Goal: Information Seeking & Learning: Check status

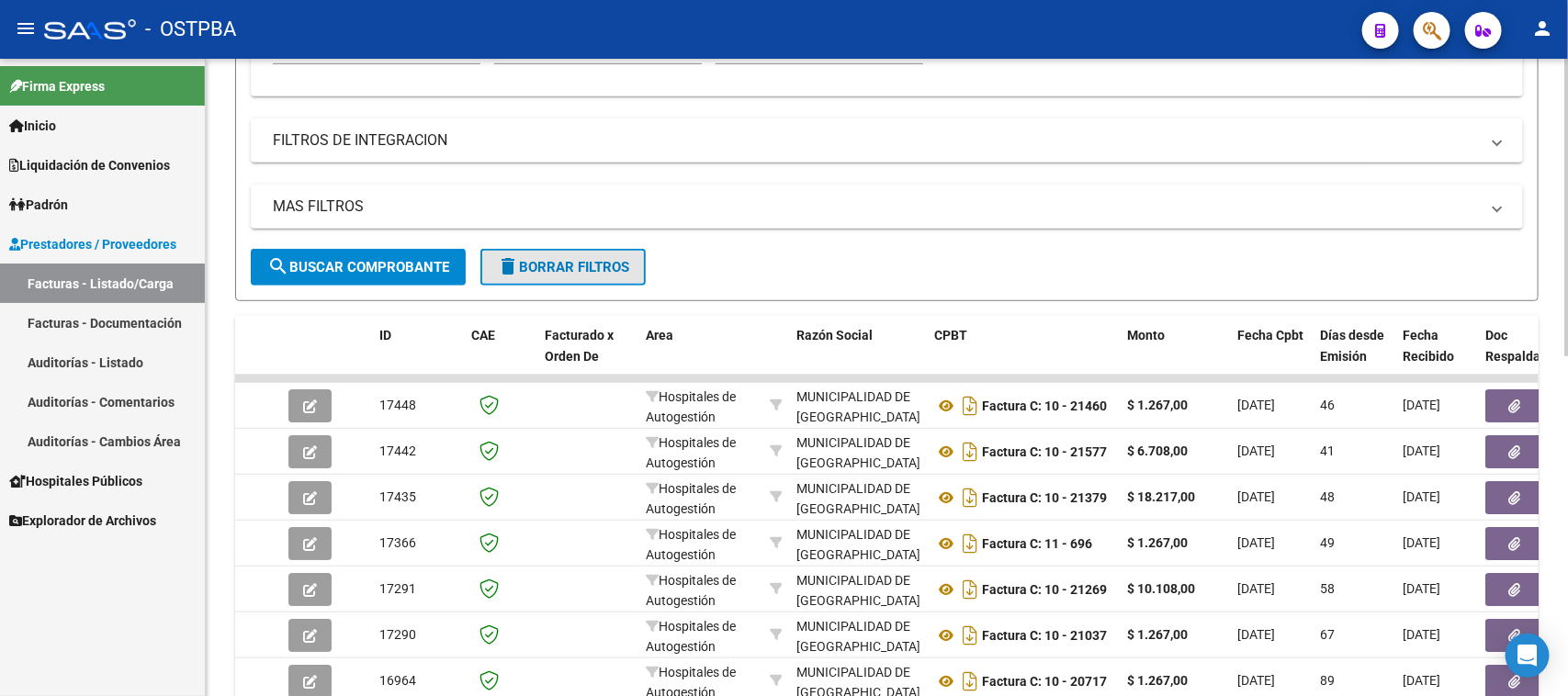
click at [571, 259] on span "delete Borrar Filtros" at bounding box center [563, 267] width 132 height 16
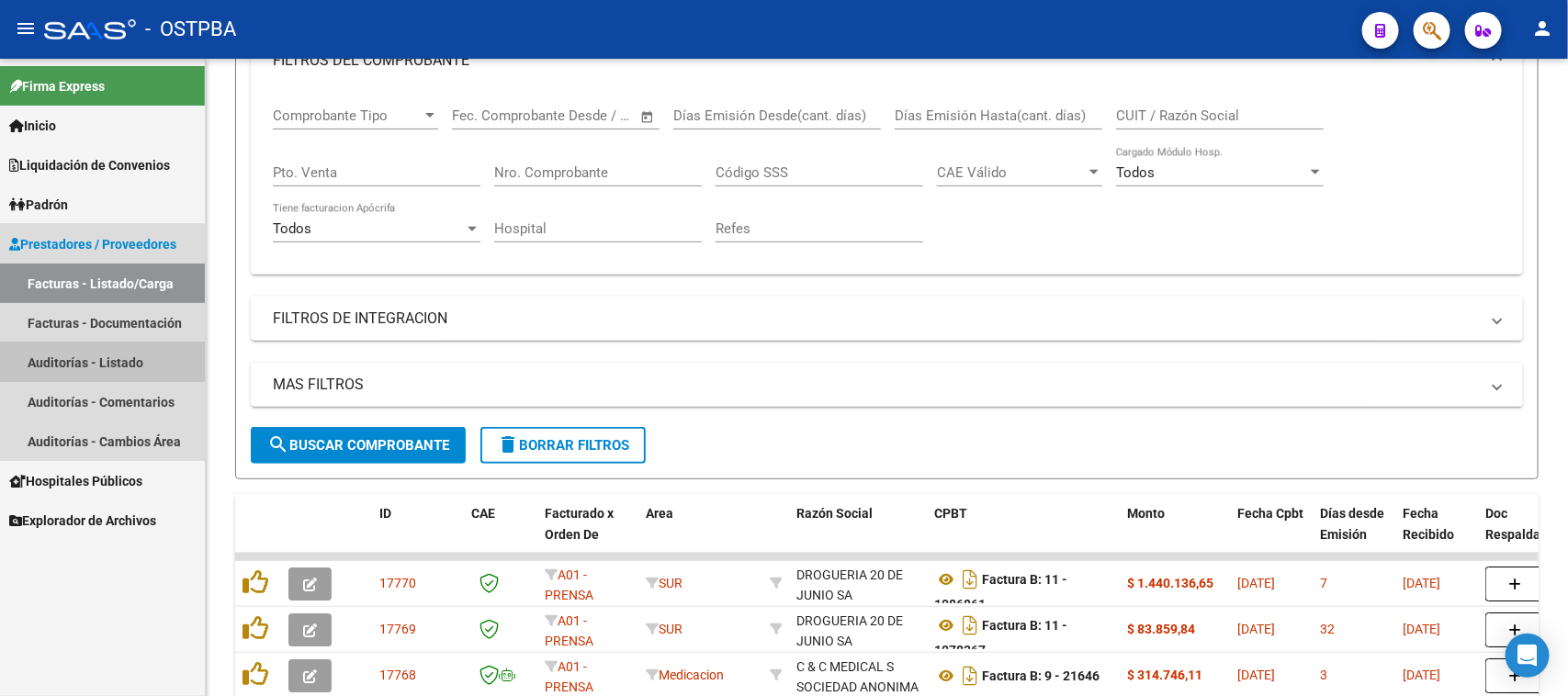
click at [83, 349] on link "Auditorías - Listado" at bounding box center [103, 361] width 205 height 39
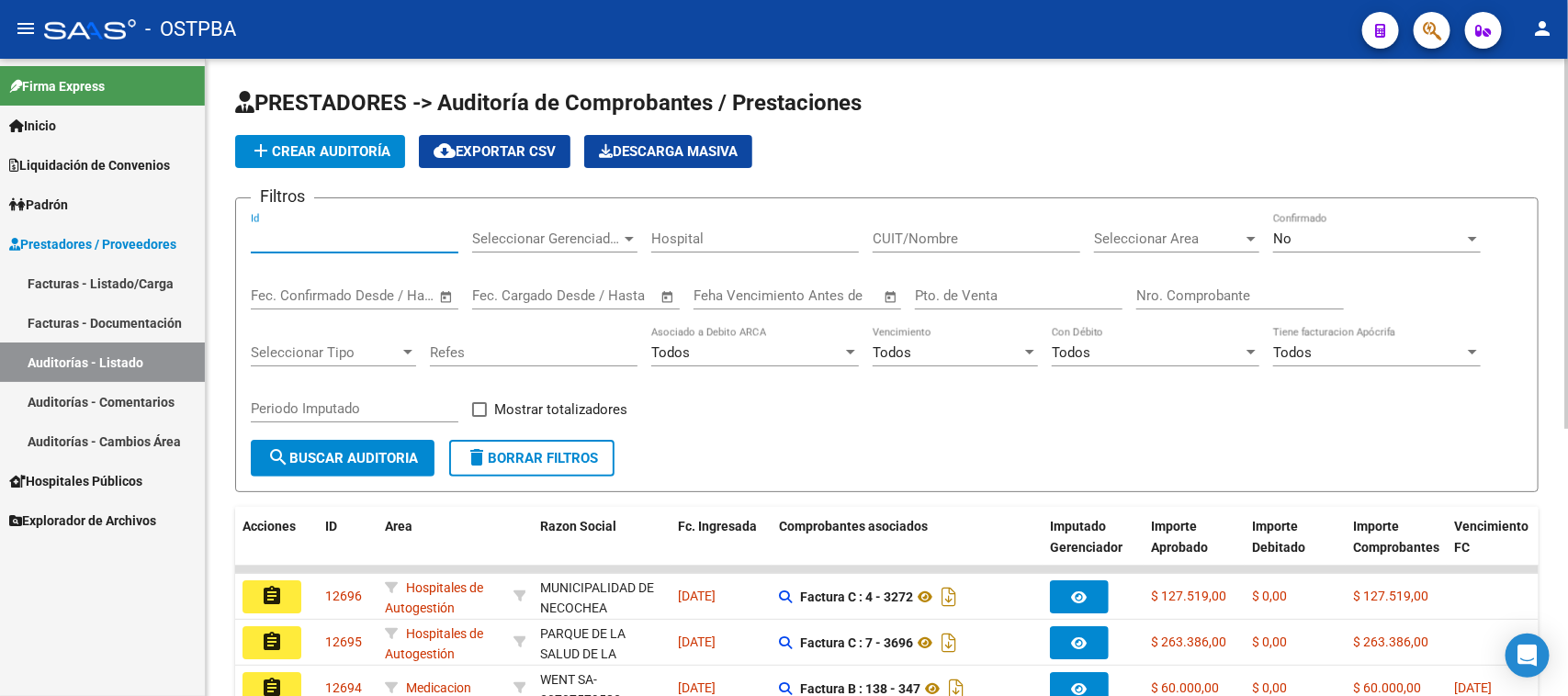
click at [363, 234] on input "Id" at bounding box center [355, 239] width 208 height 16
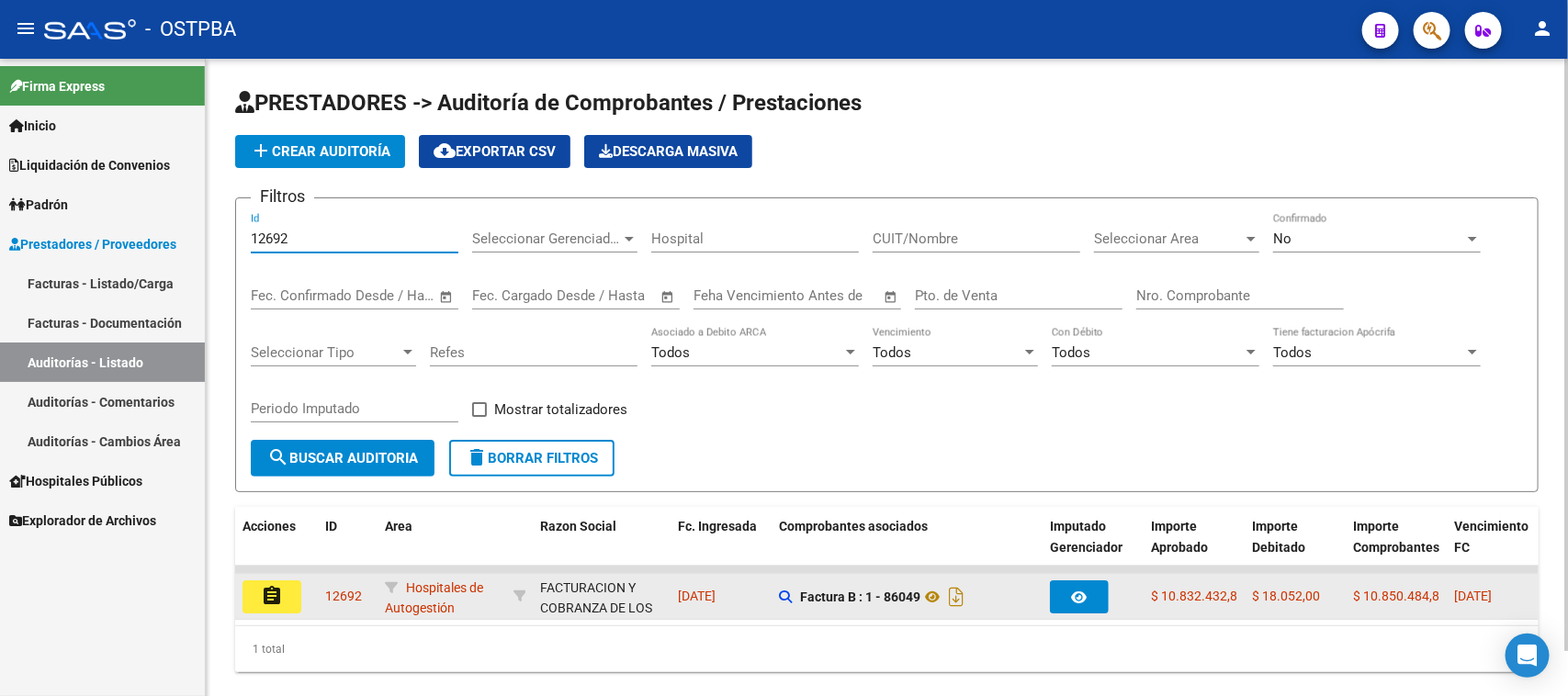
type input "12692"
click at [281, 593] on mat-icon "assignment" at bounding box center [271, 595] width 22 height 22
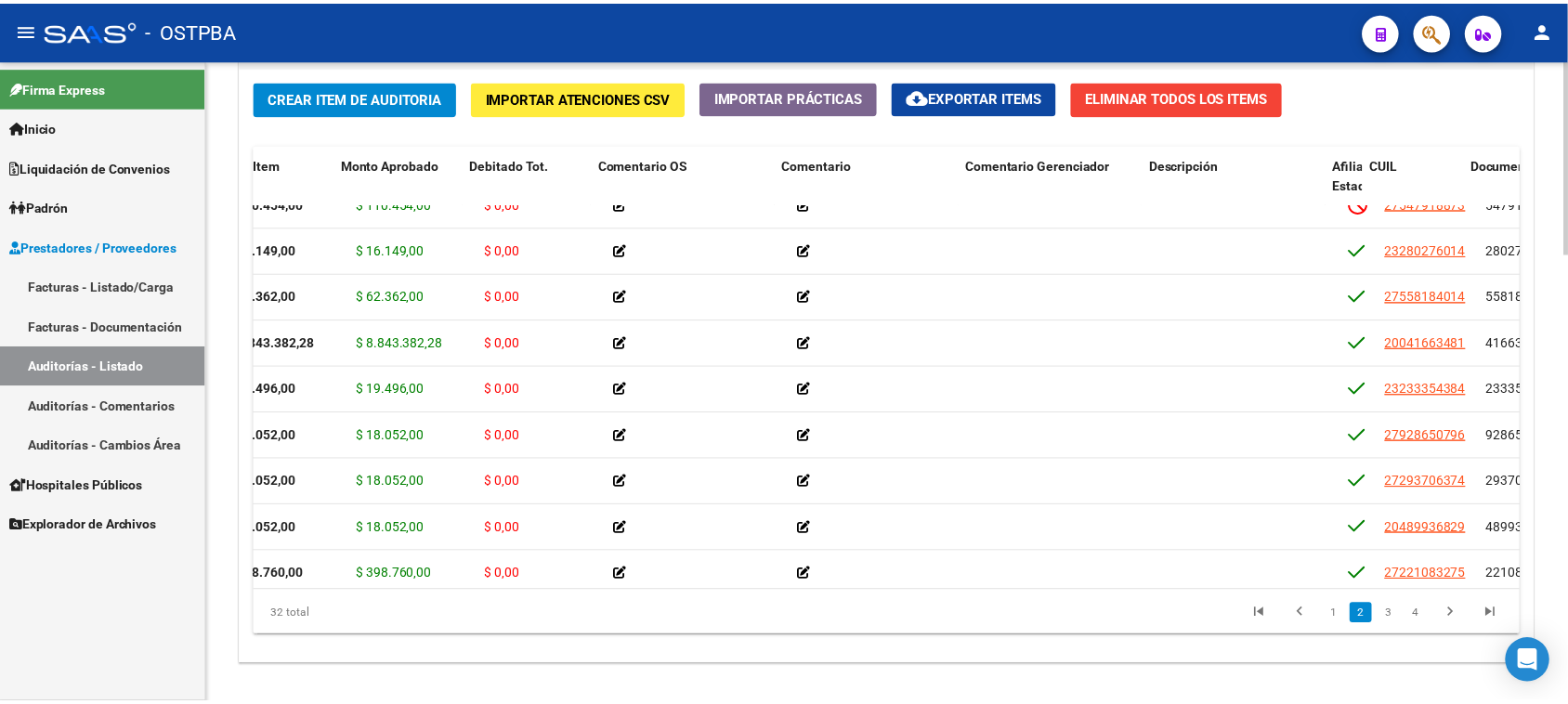
scroll to position [116, 639]
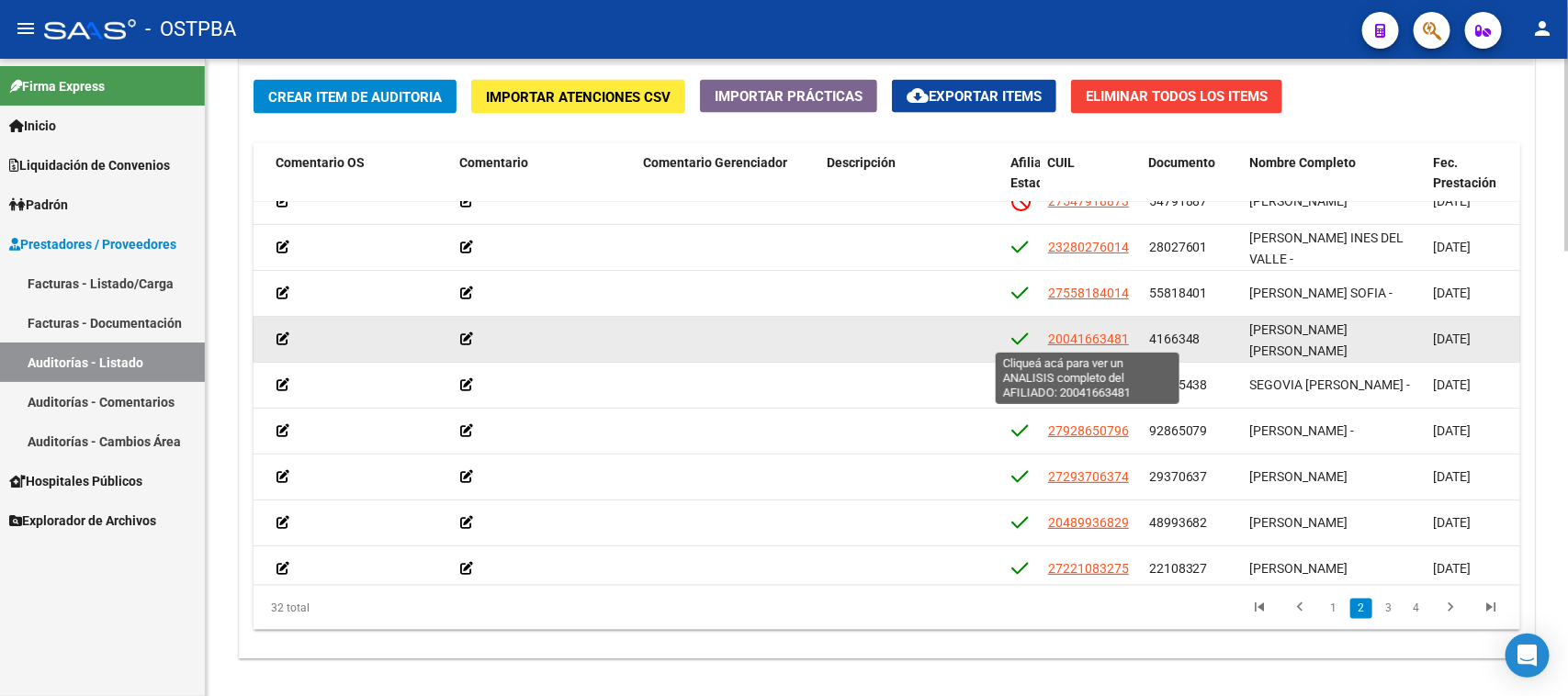
click at [1095, 336] on span "20041663481" at bounding box center [1088, 338] width 81 height 14
type textarea "20041663481"
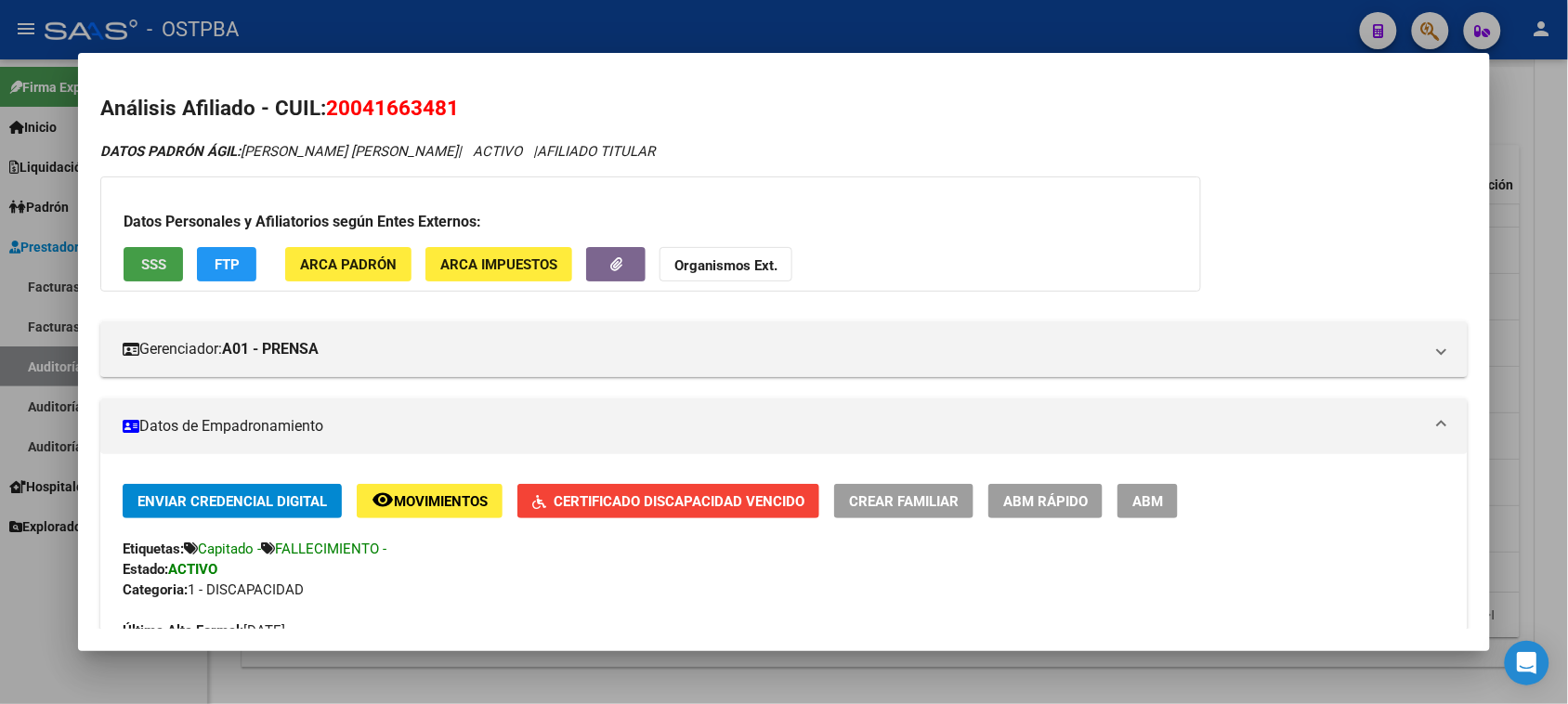
click at [141, 256] on span "SSS" at bounding box center [154, 264] width 25 height 16
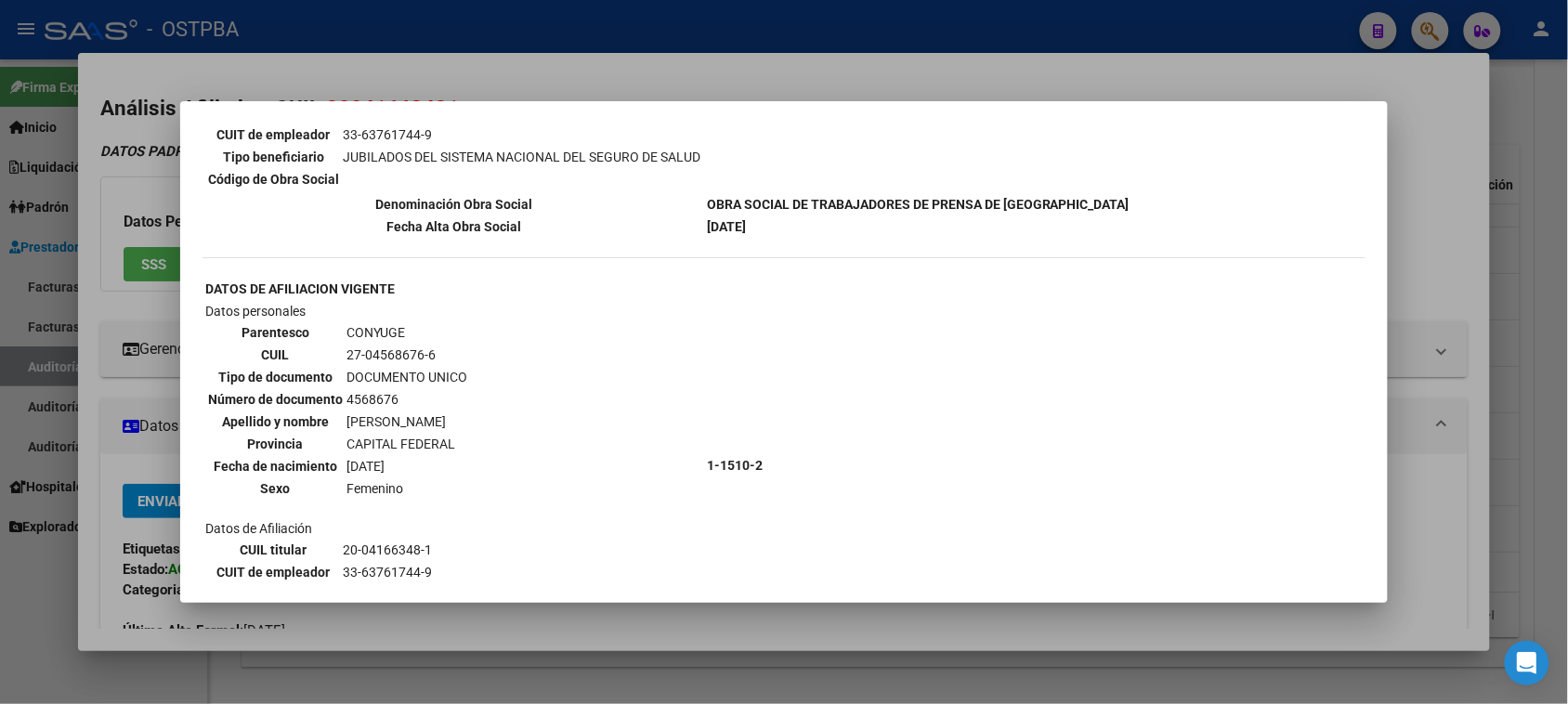
scroll to position [461, 0]
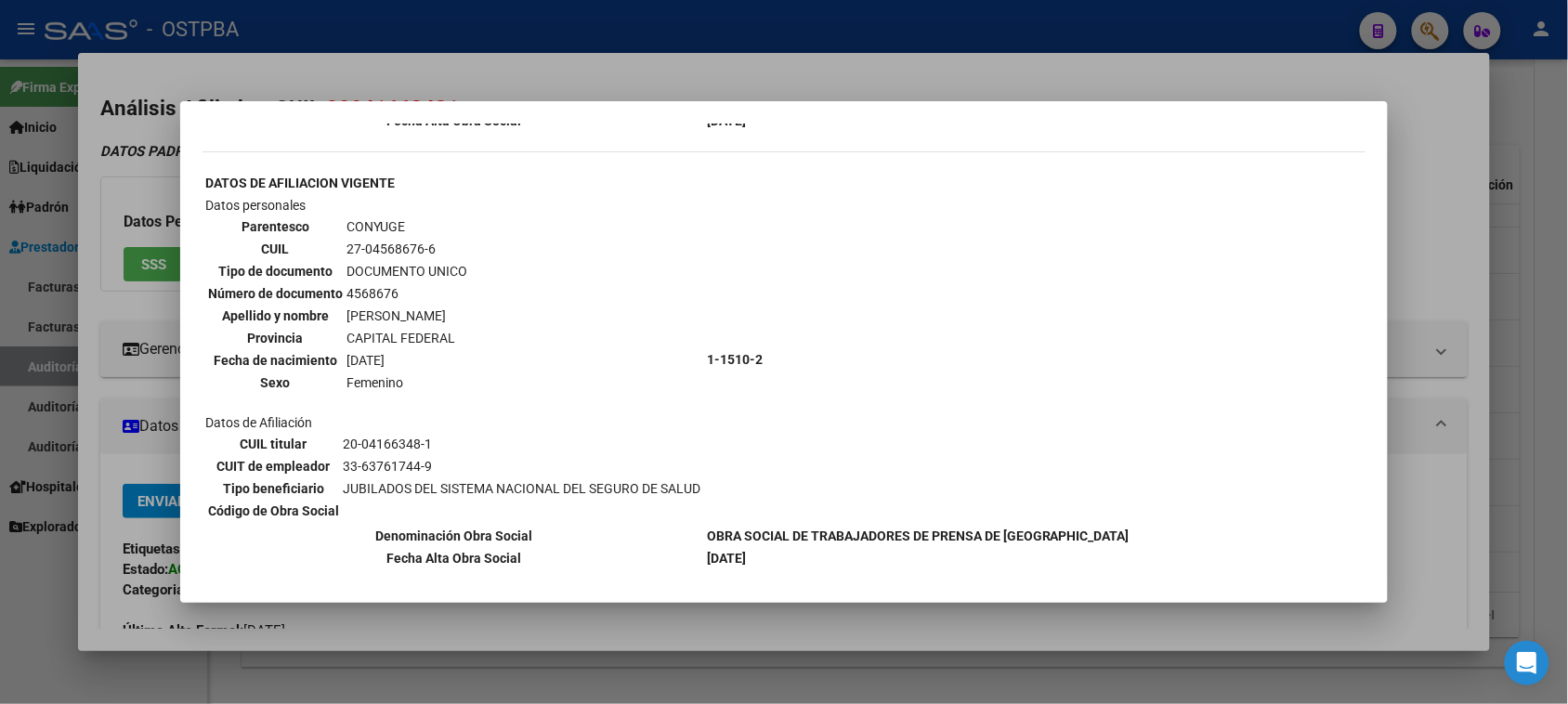
click at [98, 558] on div at bounding box center [784, 352] width 1568 height 704
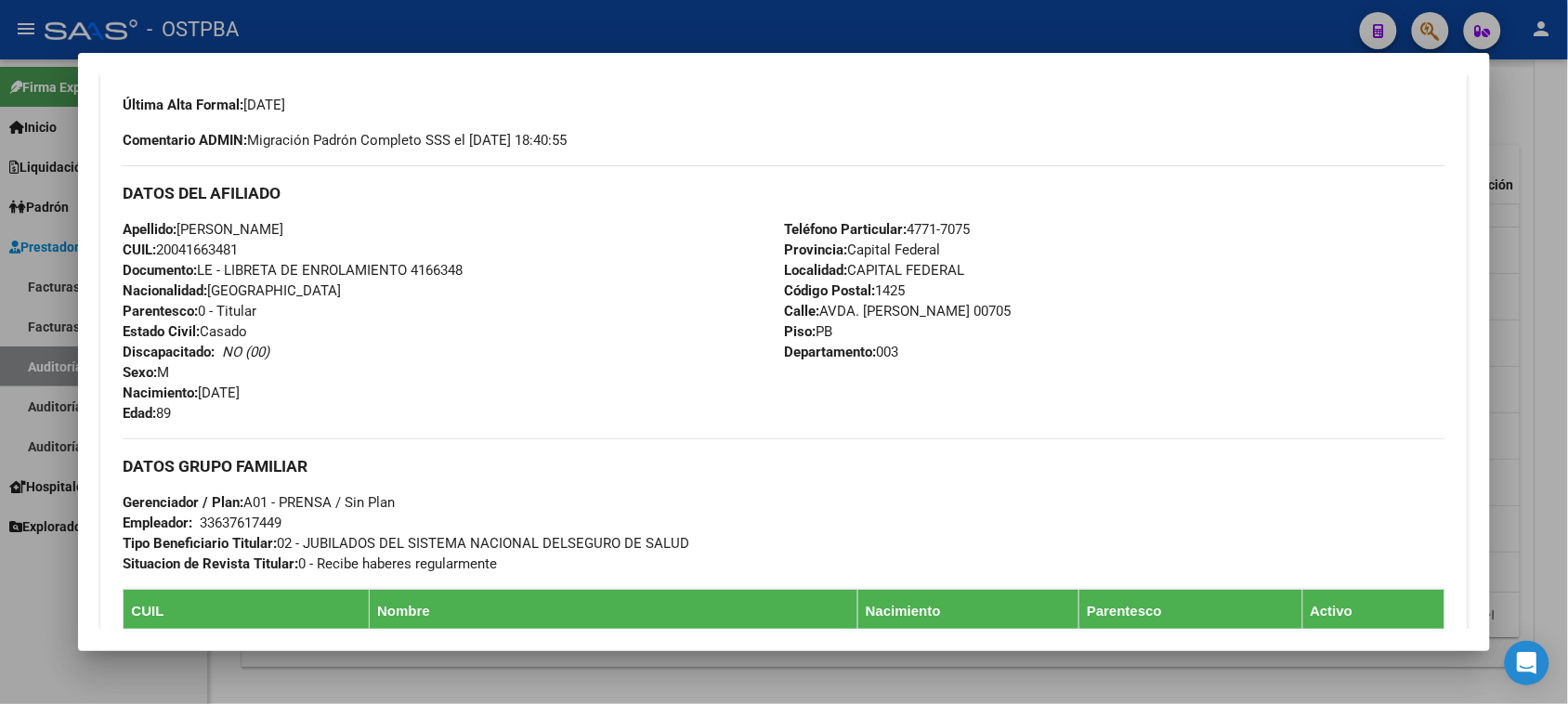
scroll to position [929, 0]
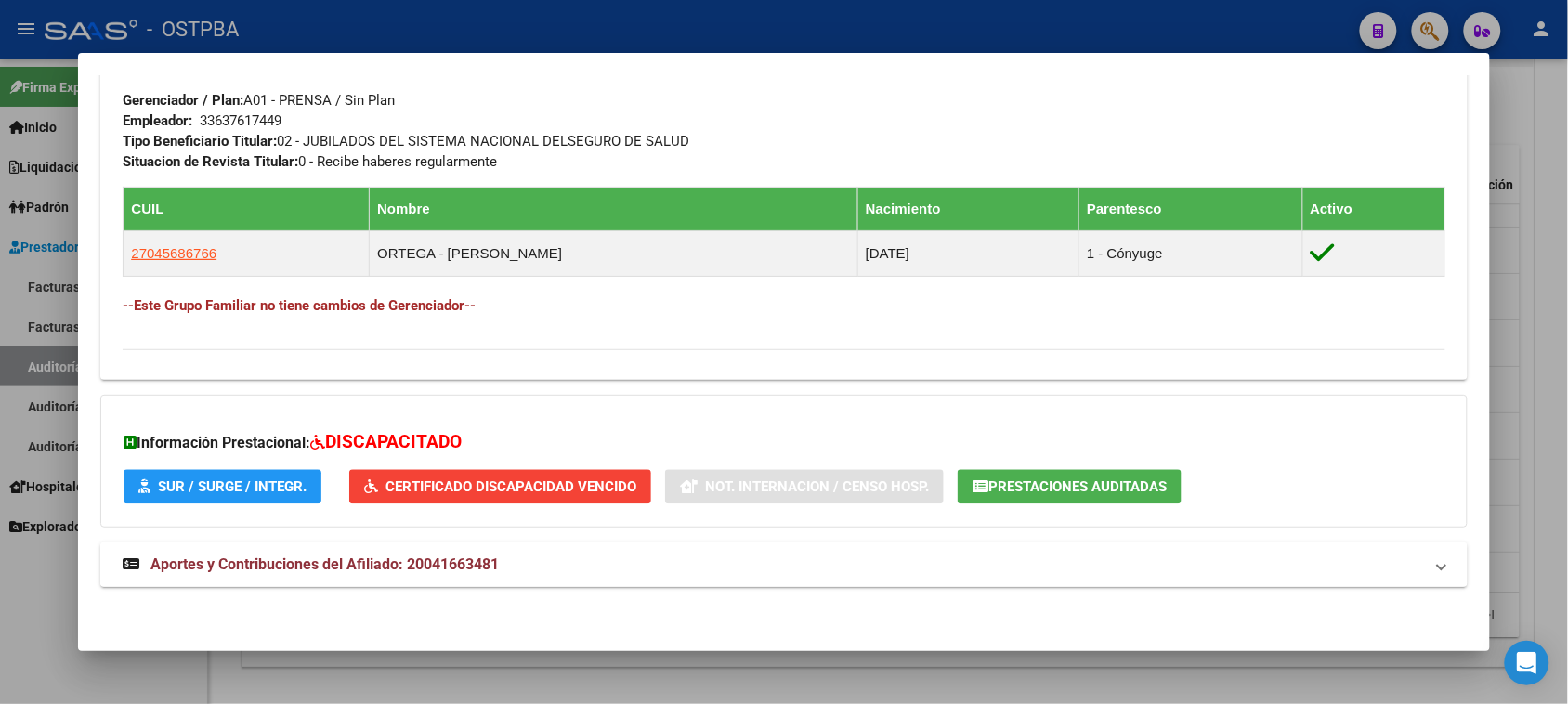
click at [266, 584] on mat-expansion-panel-header "Aportes y Contribuciones del Afiliado: 20041663481" at bounding box center [783, 565] width 1366 height 45
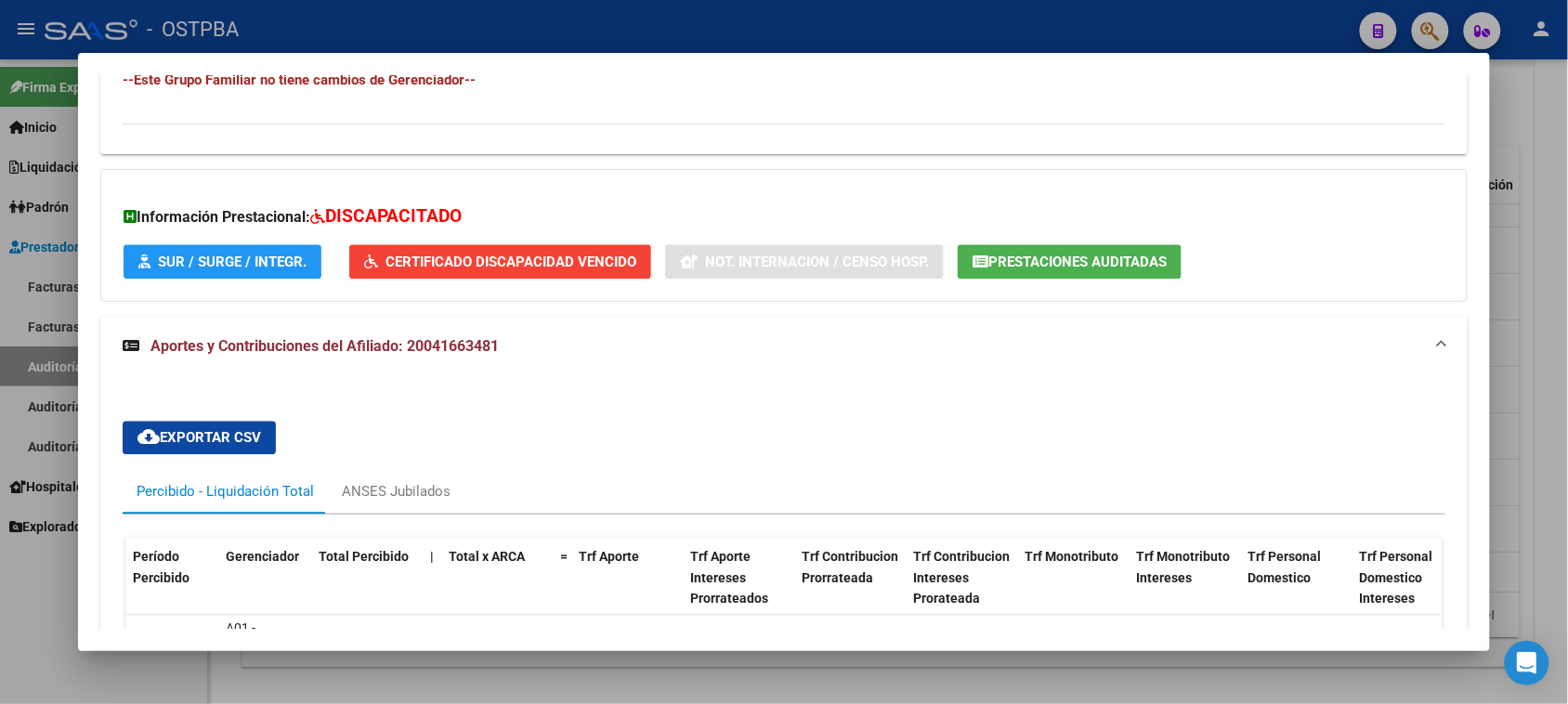
scroll to position [1503, 0]
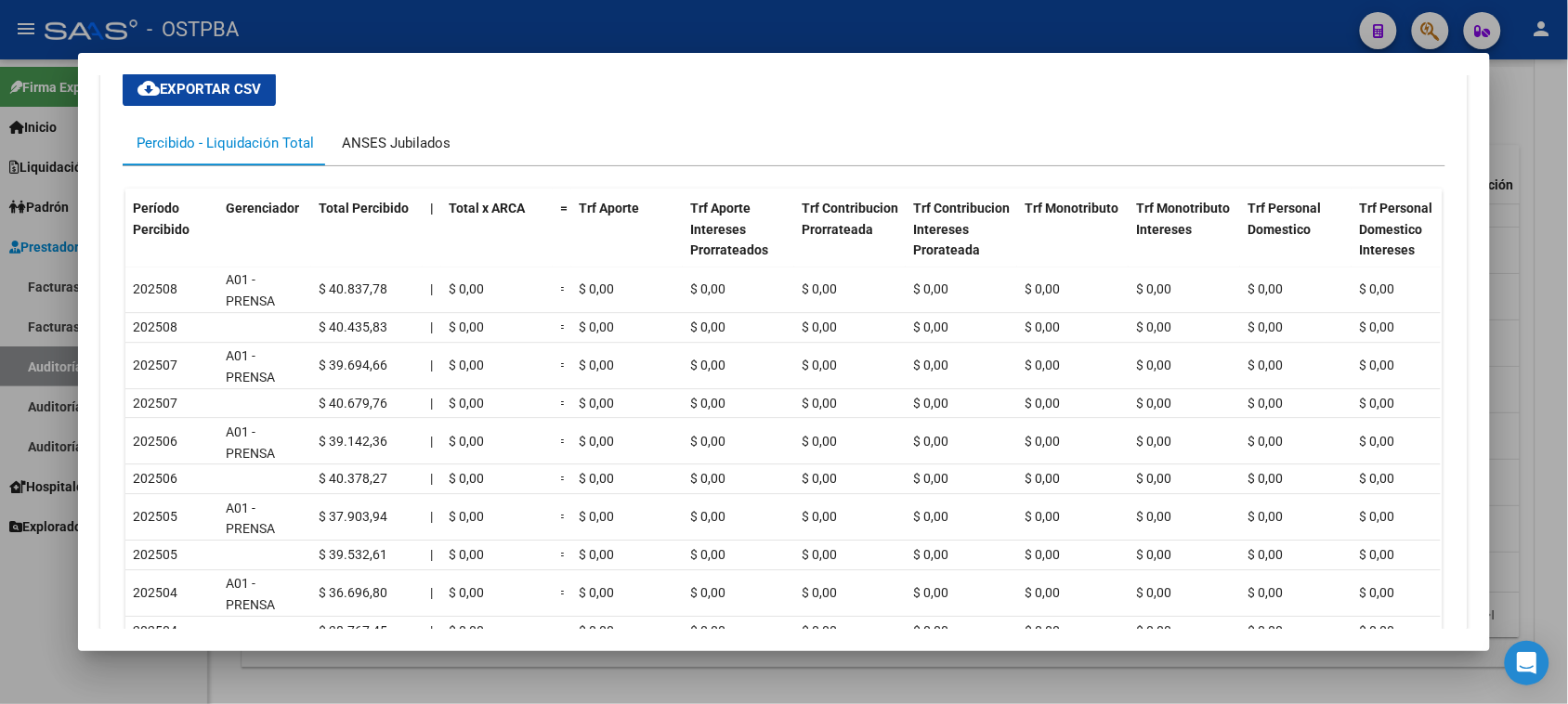
click at [402, 128] on div "ANSES Jubilados" at bounding box center [395, 144] width 137 height 45
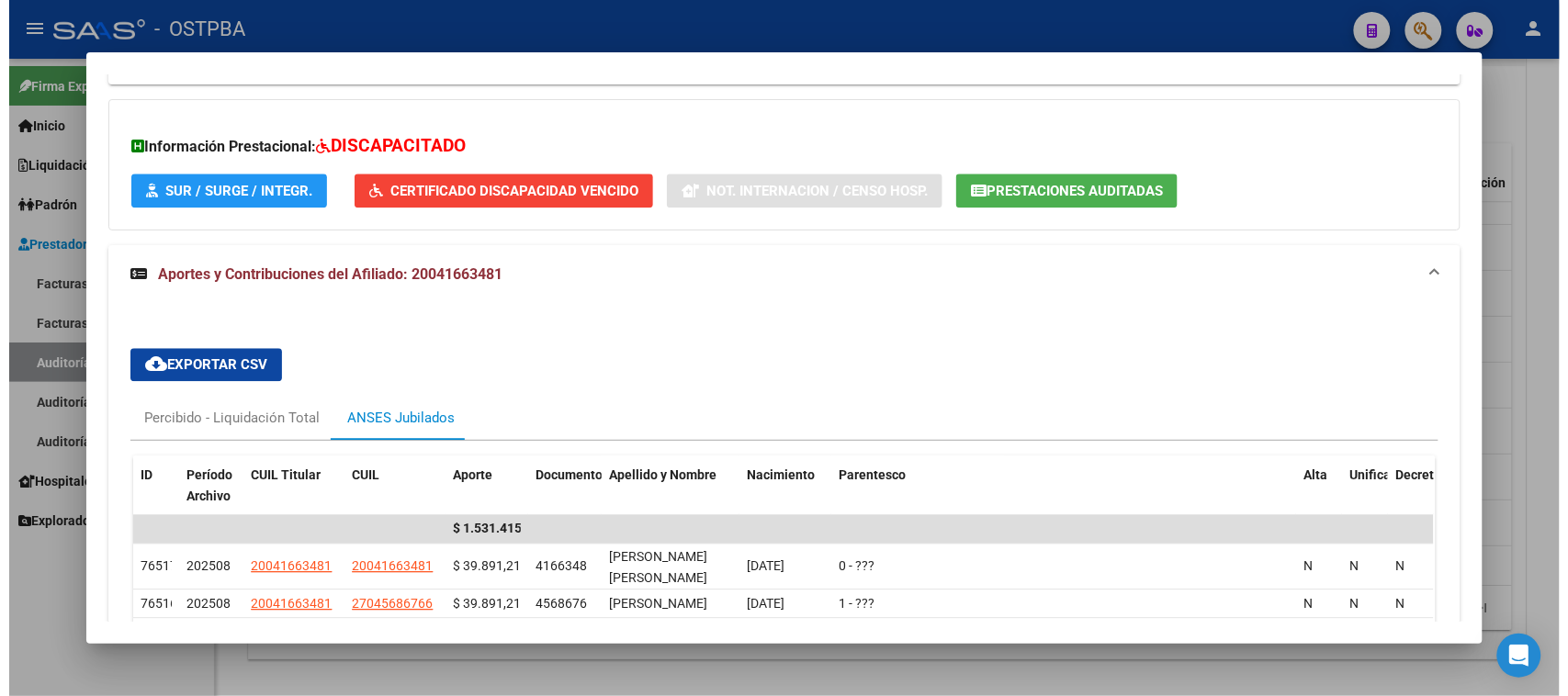
scroll to position [1297, 0]
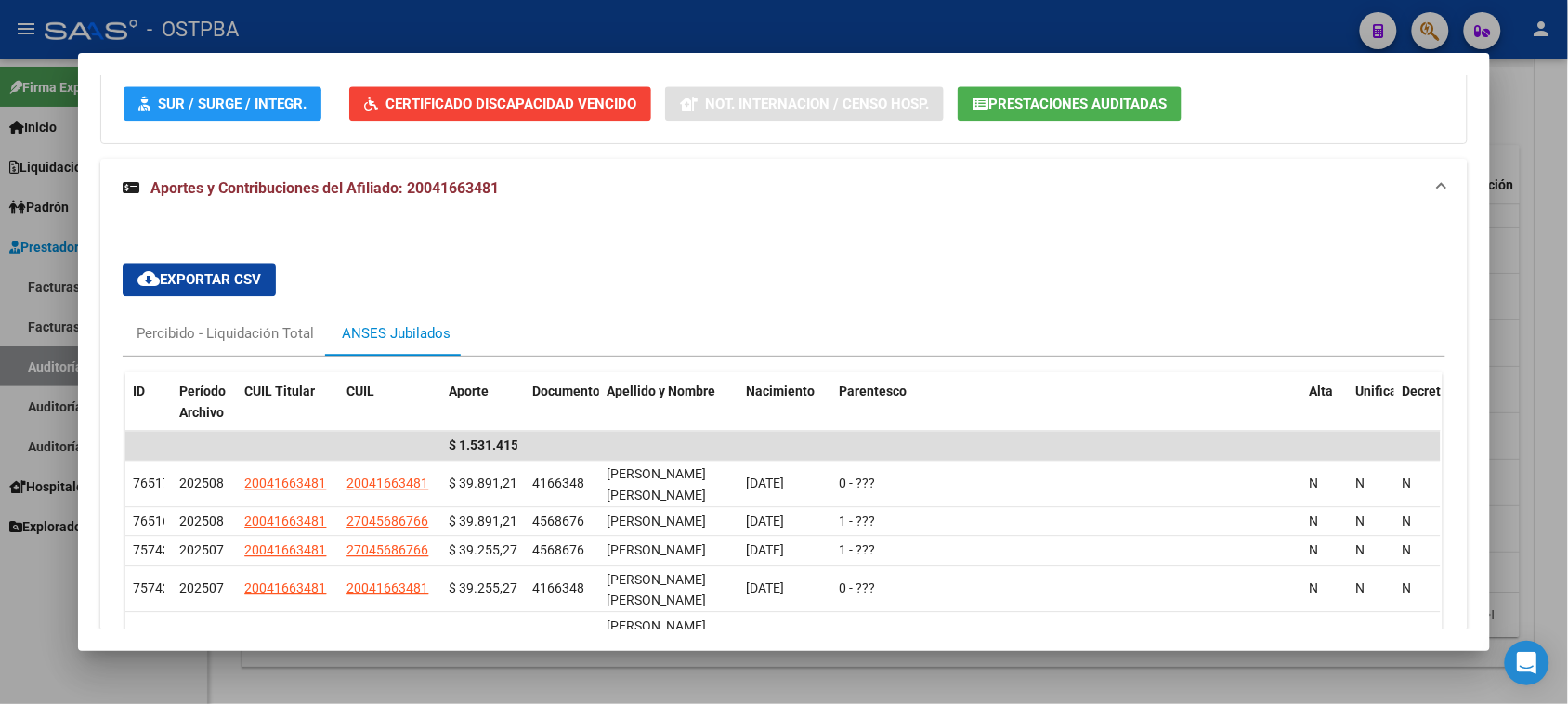
click at [52, 621] on div at bounding box center [784, 352] width 1568 height 704
